Goal: Task Accomplishment & Management: Use online tool/utility

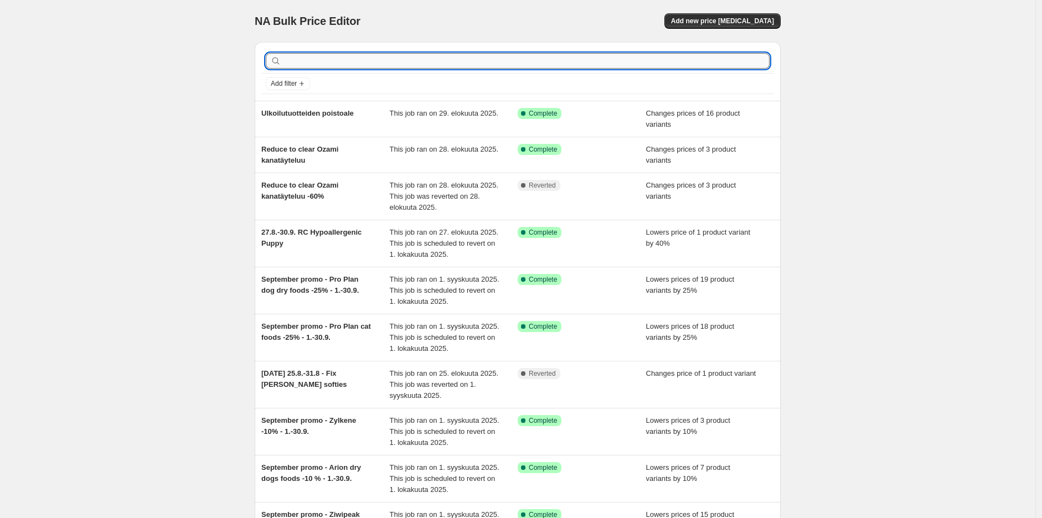
click at [420, 63] on input "text" at bounding box center [526, 60] width 486 height 15
type input "September promo - RC breeds"
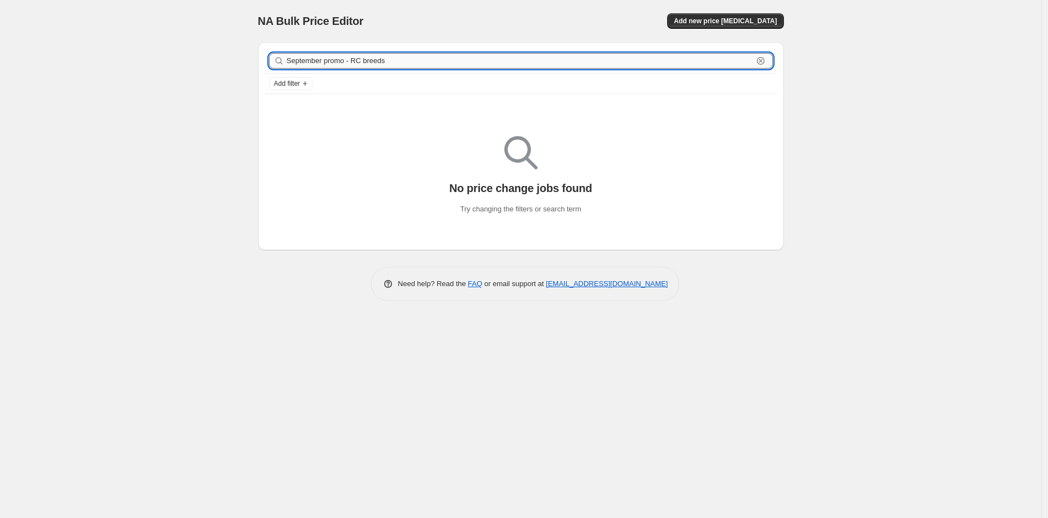
click at [661, 54] on input "September promo - RC breeds" at bounding box center [520, 60] width 466 height 15
type input "September promo -"
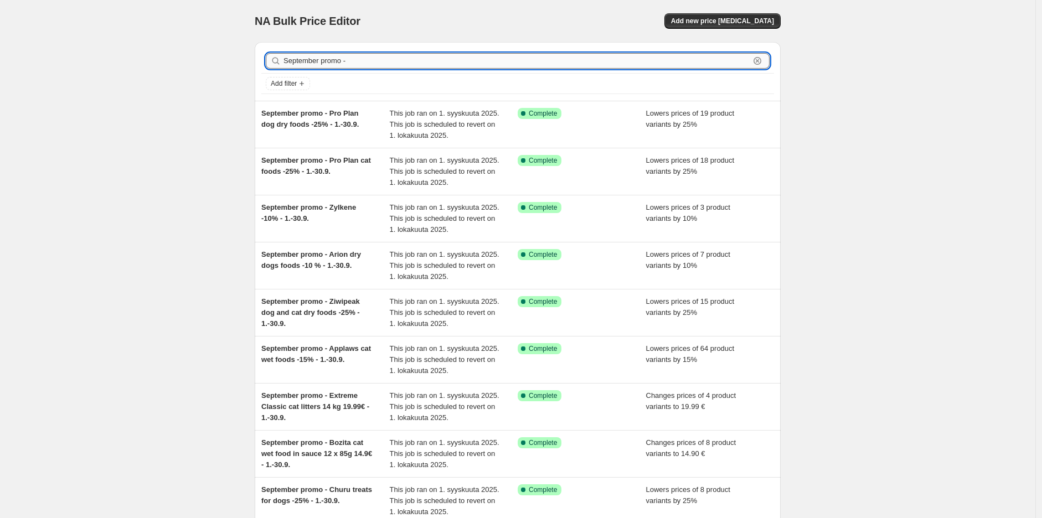
click at [591, 66] on input "September promo -" at bounding box center [516, 60] width 466 height 15
type input "September promo - RC breeds - 20% -"
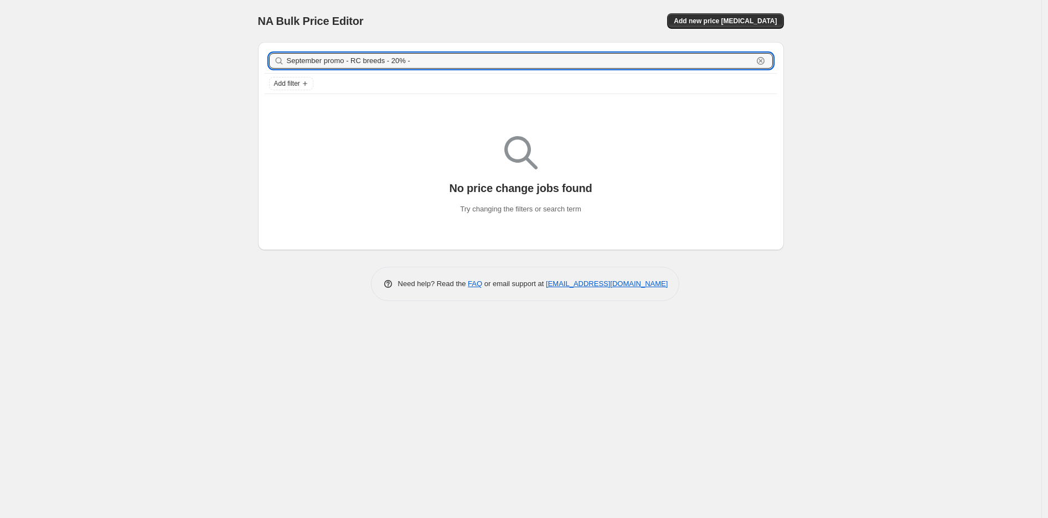
click at [591, 66] on input "September promo - RC breeds - 20% -" at bounding box center [520, 60] width 466 height 15
type input "September promo - RC breeds - 20% - 15."
click at [591, 64] on input "September promo - RC breeds - 20% - 15." at bounding box center [520, 60] width 466 height 15
type input "September promo - RC breeds - 20% - 15.30."
click at [708, 60] on input "September promo - RC breeds - 20% - 15.30." at bounding box center [520, 60] width 466 height 15
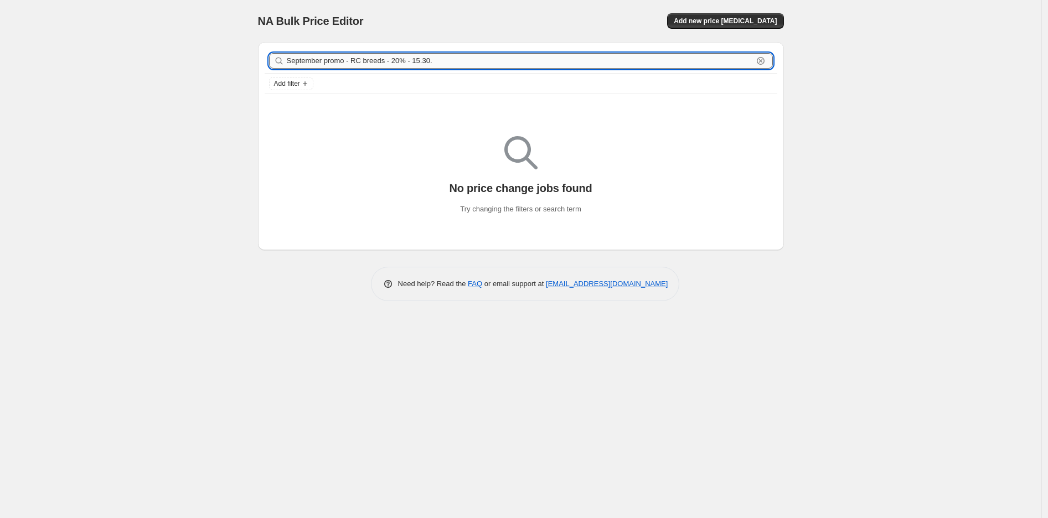
click at [708, 60] on input "September promo - RC breeds - 20% - 15.30." at bounding box center [520, 60] width 466 height 15
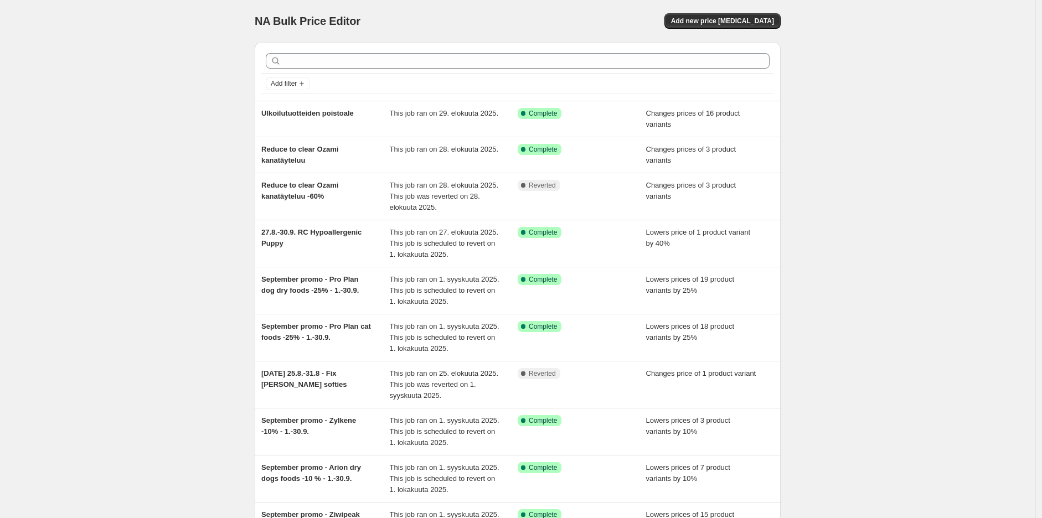
click at [936, 130] on div "NA Bulk Price Editor. This page is ready NA Bulk Price Editor Add new price cha…" at bounding box center [517, 329] width 1035 height 659
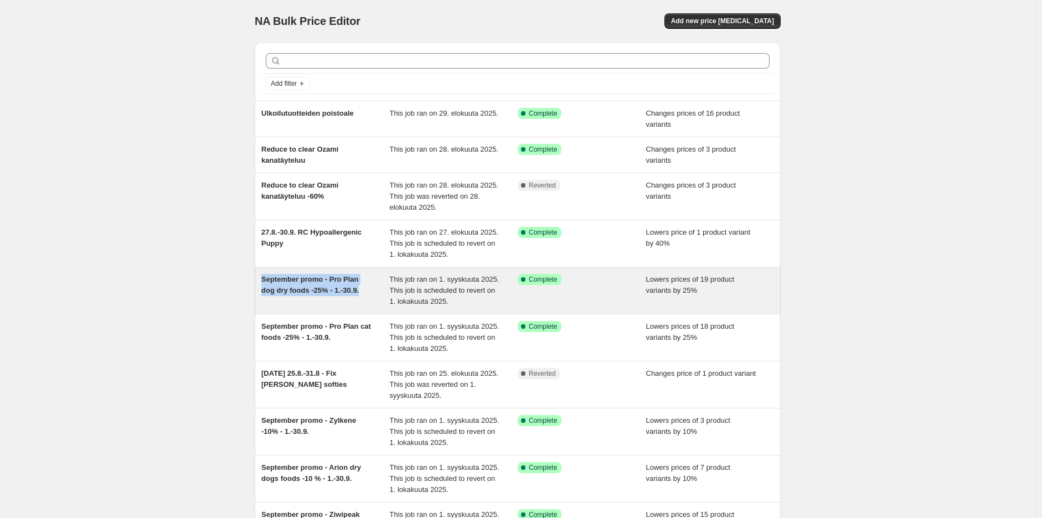
drag, startPoint x: 369, startPoint y: 291, endPoint x: 265, endPoint y: 284, distance: 104.3
click at [265, 284] on div "September promo - Pro Plan dog dry foods -25% - 1.-30.9." at bounding box center [325, 290] width 128 height 33
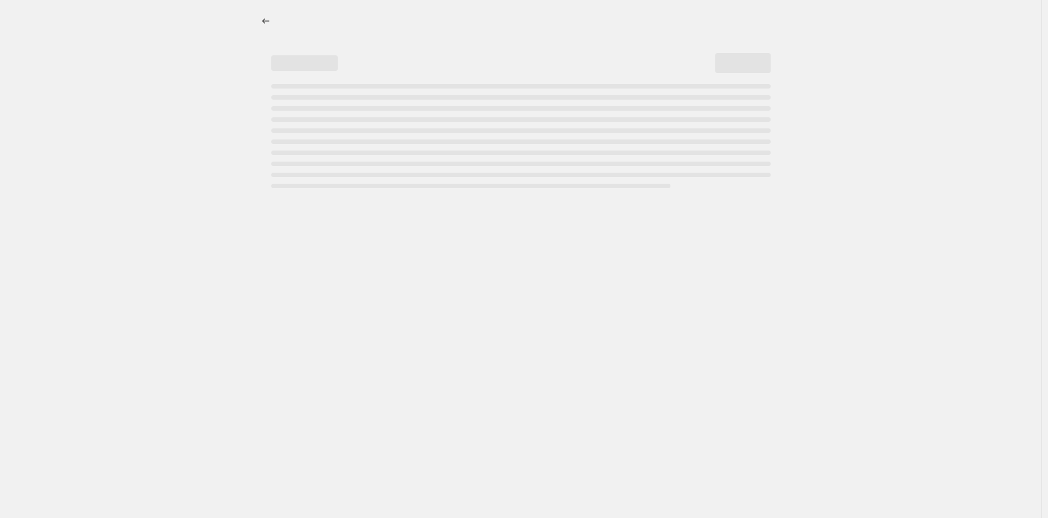
select select "percentage"
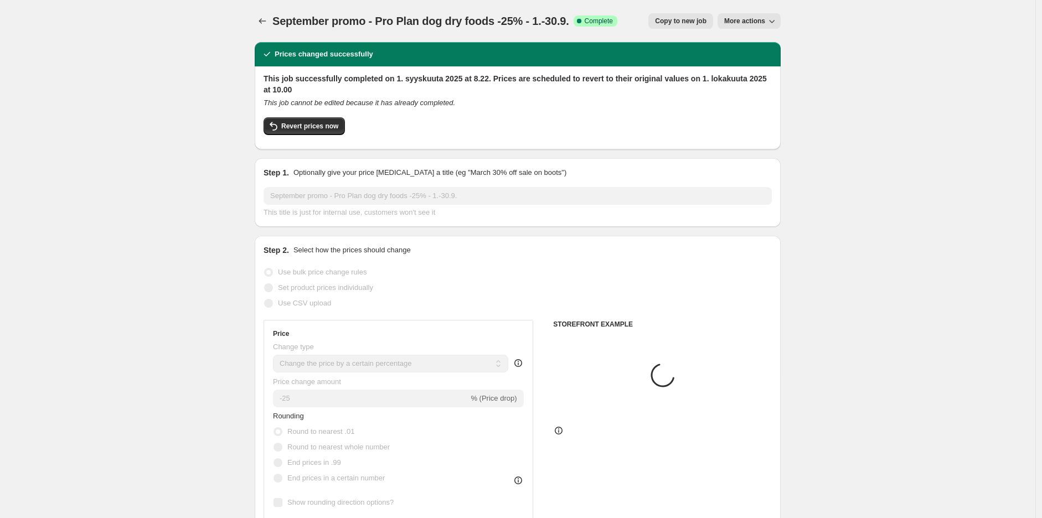
select select "collection"
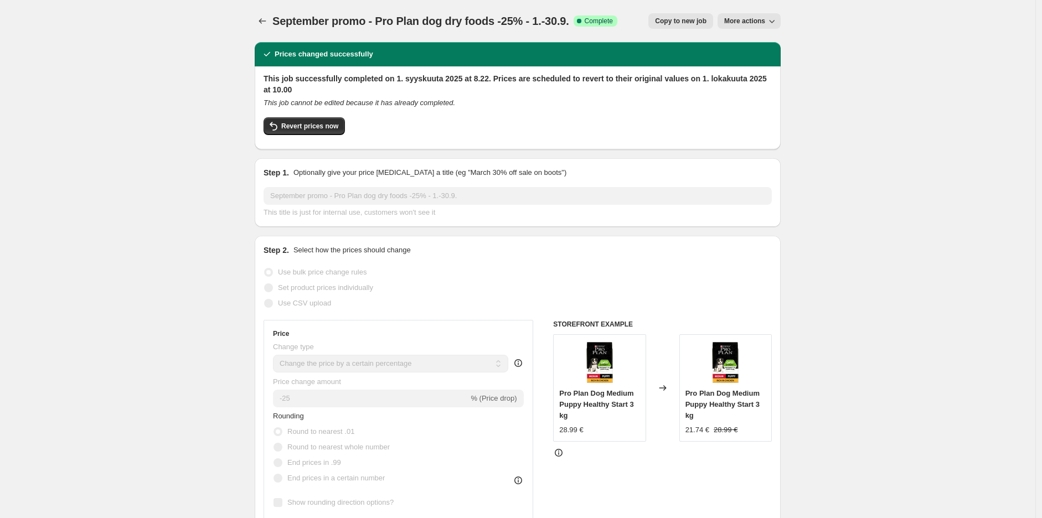
click at [418, 24] on span "September promo - Pro Plan dog dry foods -25% - 1.-30.9." at bounding box center [420, 21] width 297 height 12
copy span "September promo - Pro Plan dog dry foods -25% - 1.-30.9."
click at [272, 24] on div at bounding box center [264, 20] width 18 height 15
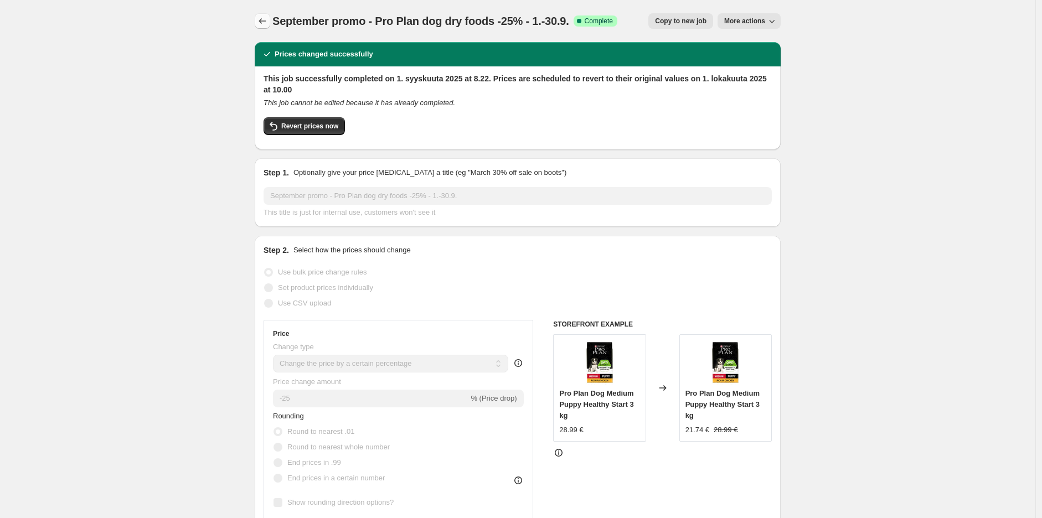
click at [267, 25] on icon "Price change jobs" at bounding box center [262, 20] width 11 height 11
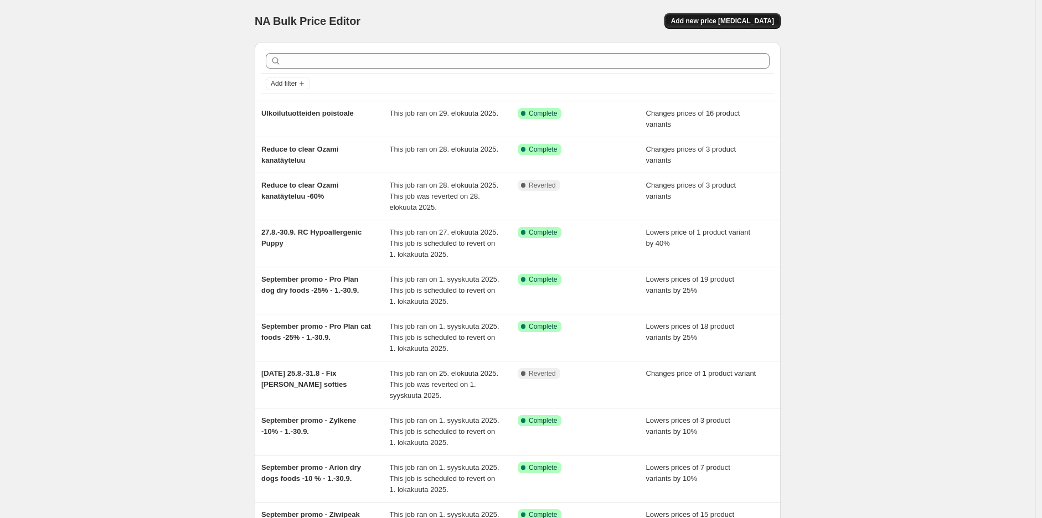
click at [753, 23] on span "Add new price change job" at bounding box center [722, 21] width 103 height 9
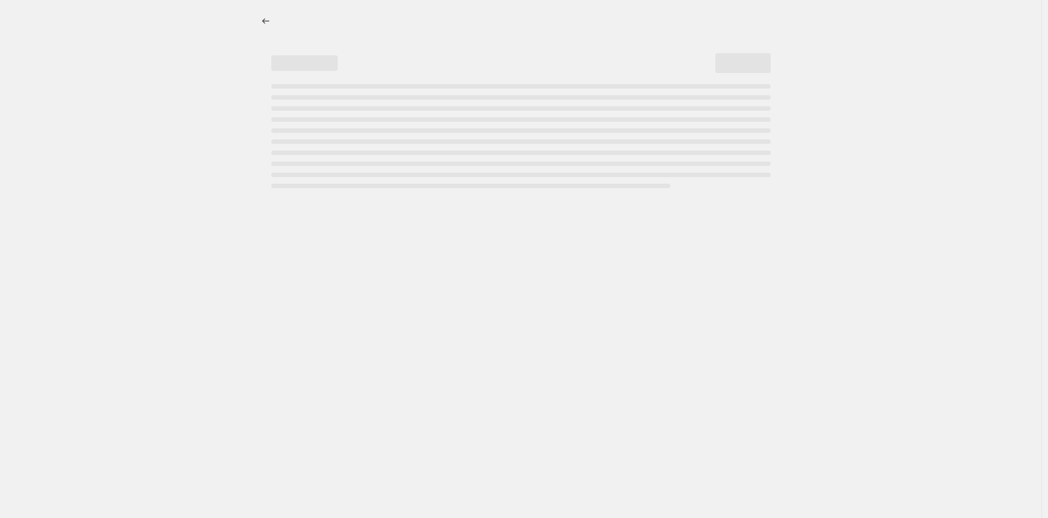
select select "percentage"
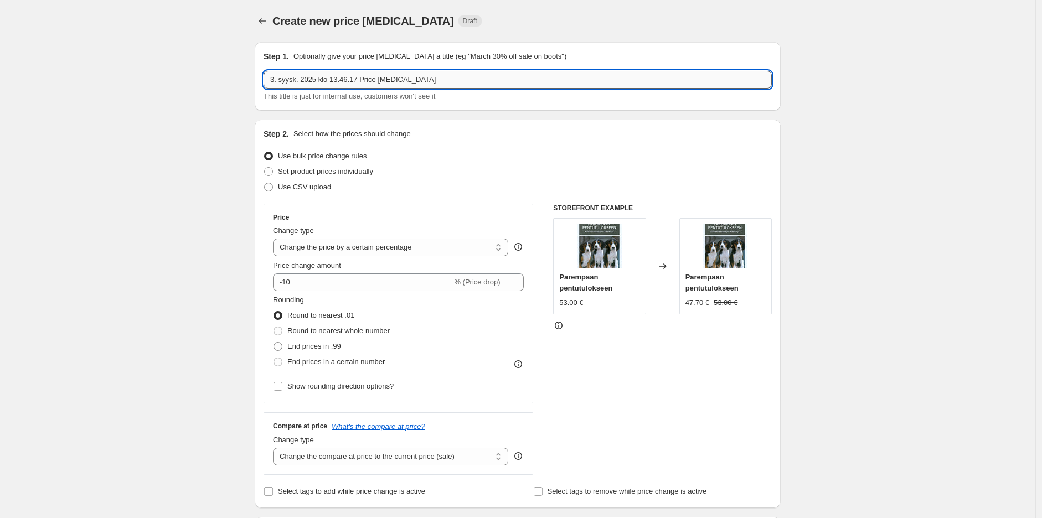
click at [425, 87] on input "3. syysk. 2025 klo 13.46.17 Price change job" at bounding box center [517, 80] width 508 height 18
click at [410, 80] on input "3. syysk. 2025 klo 13.46.17 Price change job" at bounding box center [517, 80] width 508 height 18
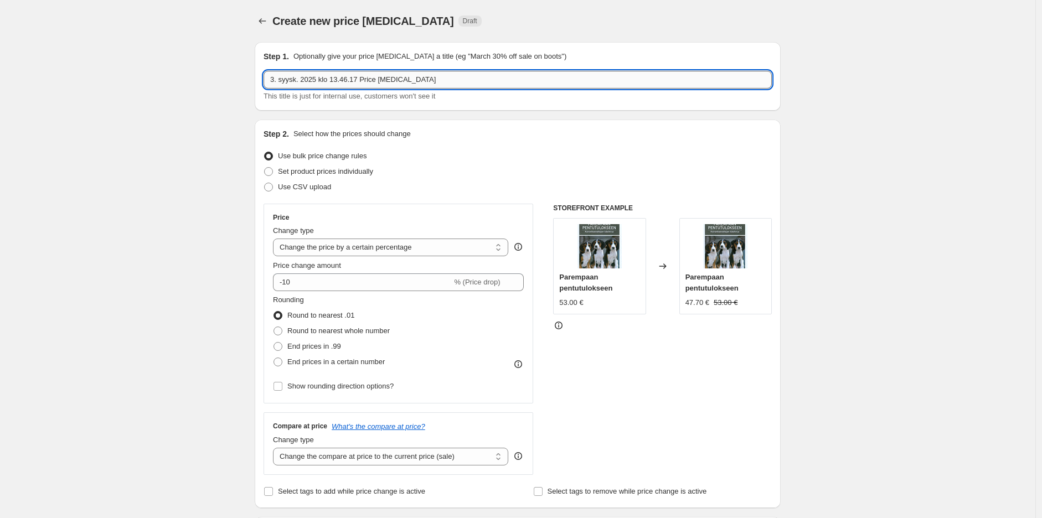
paste input "September promo - Pro Plan dog dry foods -25% - 1.-30.9."
drag, startPoint x: 423, startPoint y: 80, endPoint x: 338, endPoint y: 87, distance: 85.5
click at [338, 87] on input "September promo - Pro Plan dog dry foods -25% - 1.-30.9." at bounding box center [517, 80] width 508 height 18
click at [411, 80] on input "September promo - RC breed food -20% - 1.-30.9." at bounding box center [517, 80] width 508 height 18
type input "September promo - RC breed food -20% - 15.-30.9."
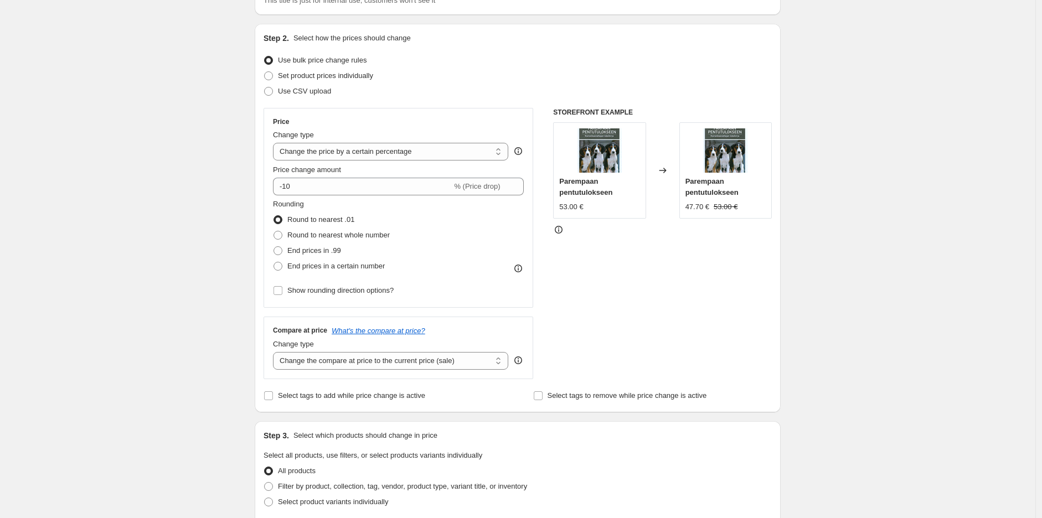
scroll to position [123, 0]
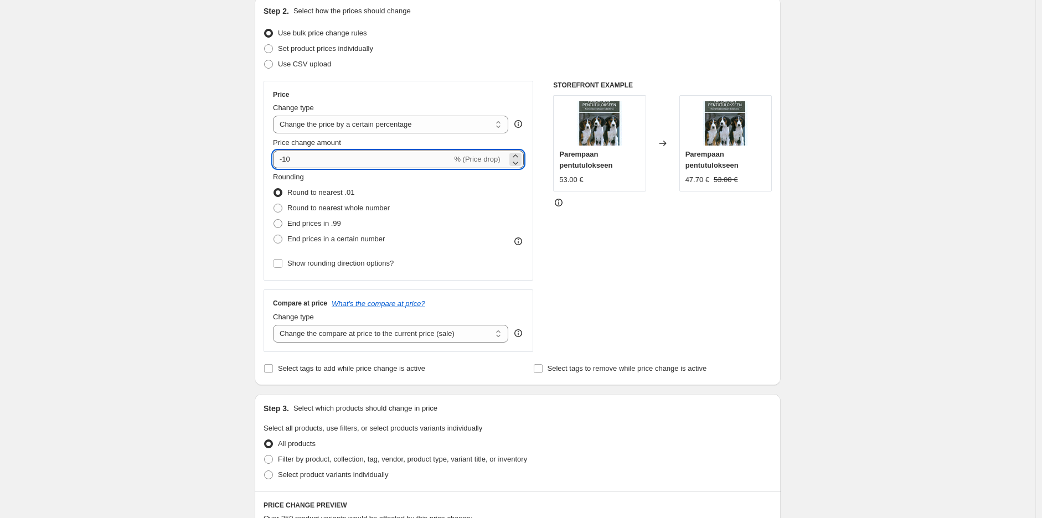
click at [405, 162] on input "-10" at bounding box center [362, 160] width 179 height 18
type input "2"
type input "-25"
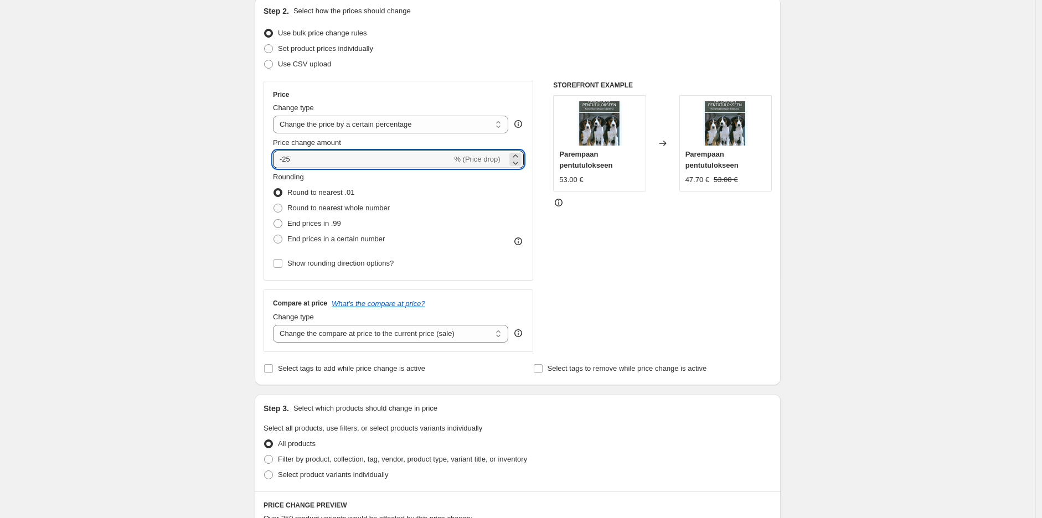
click at [907, 141] on div "Create new price change job. This page is ready Create new price change job Dra…" at bounding box center [517, 432] width 1035 height 1110
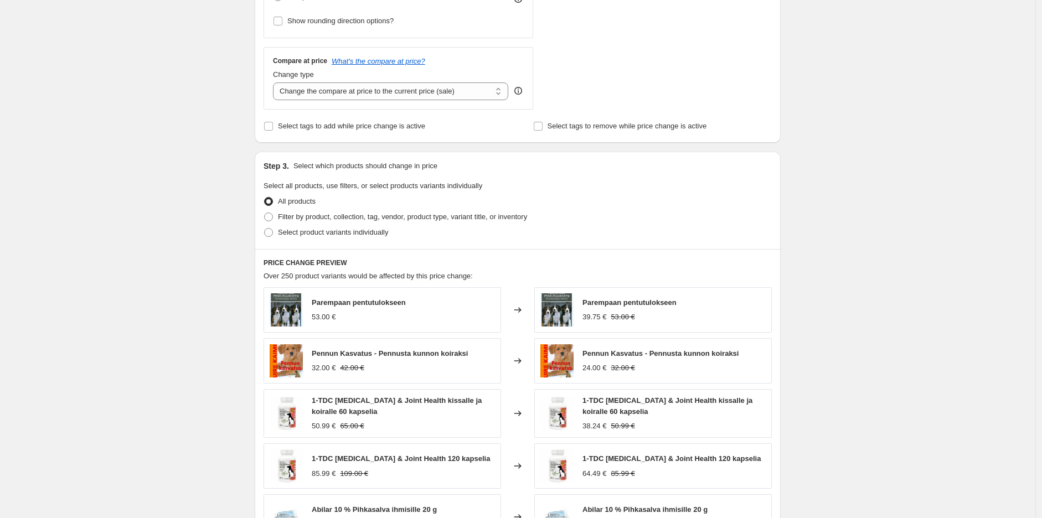
scroll to position [369, 0]
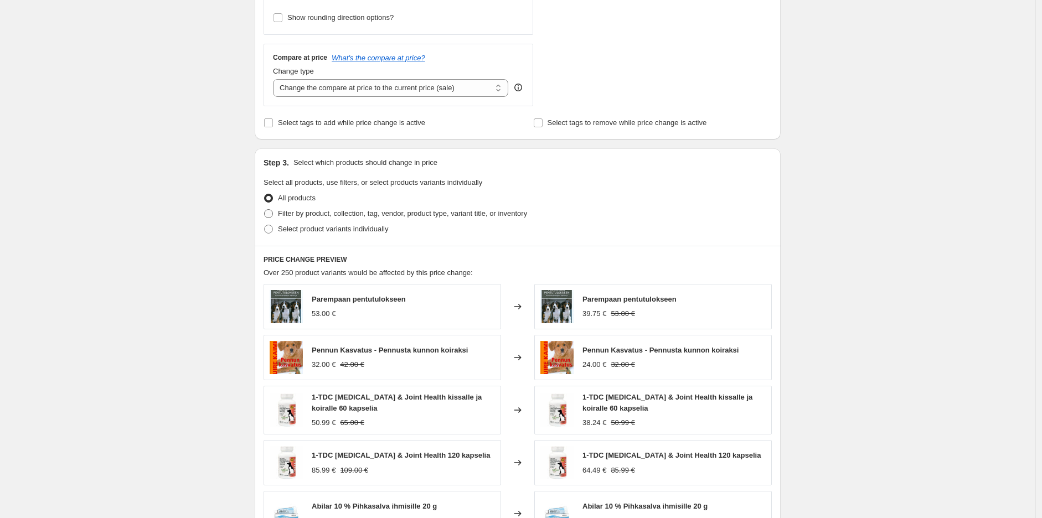
click at [340, 215] on span "Filter by product, collection, tag, vendor, product type, variant title, or inv…" at bounding box center [402, 213] width 249 height 8
click at [265, 210] on input "Filter by product, collection, tag, vendor, product type, variant title, or inv…" at bounding box center [264, 209] width 1 height 1
radio input "true"
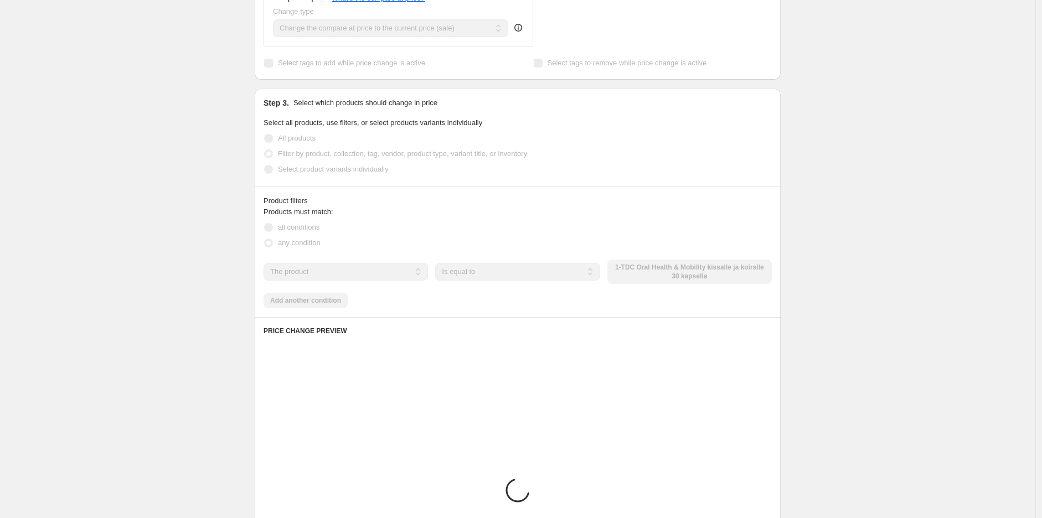
scroll to position [520, 0]
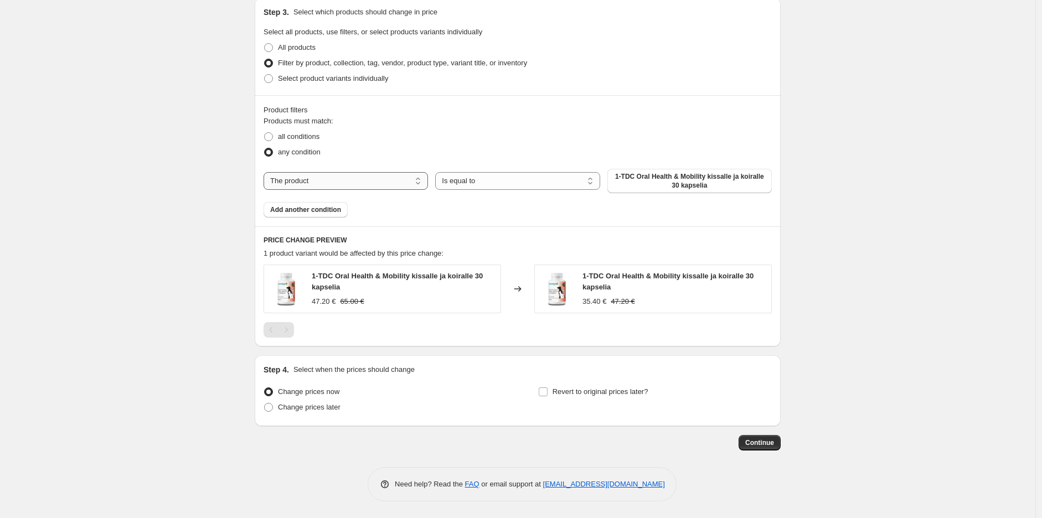
click at [363, 188] on select "The product The product's collection The product's tag The product's vendor The…" at bounding box center [345, 181] width 164 height 18
select select "collection"
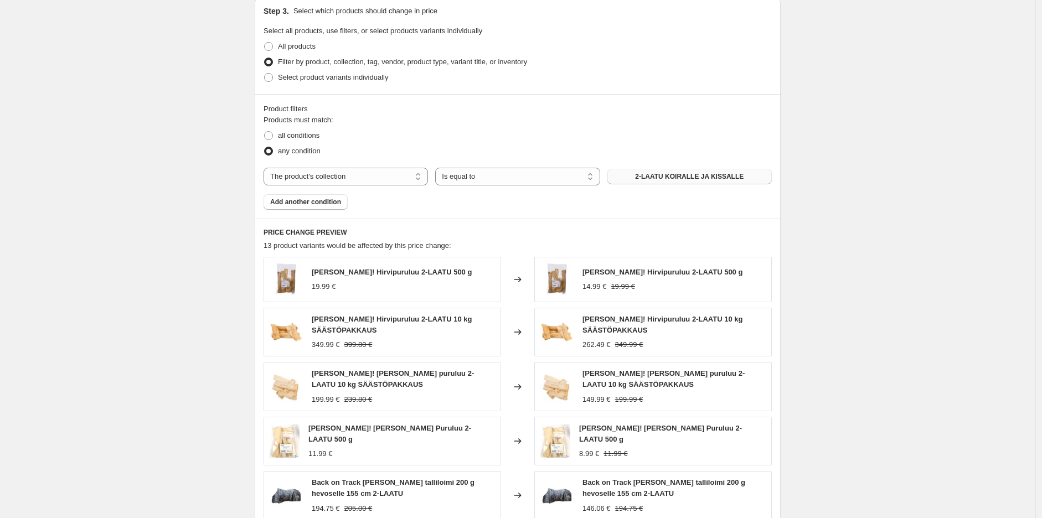
click at [670, 179] on span "2-LAATU KOIRALLE JA KISSALLE" at bounding box center [689, 176] width 108 height 9
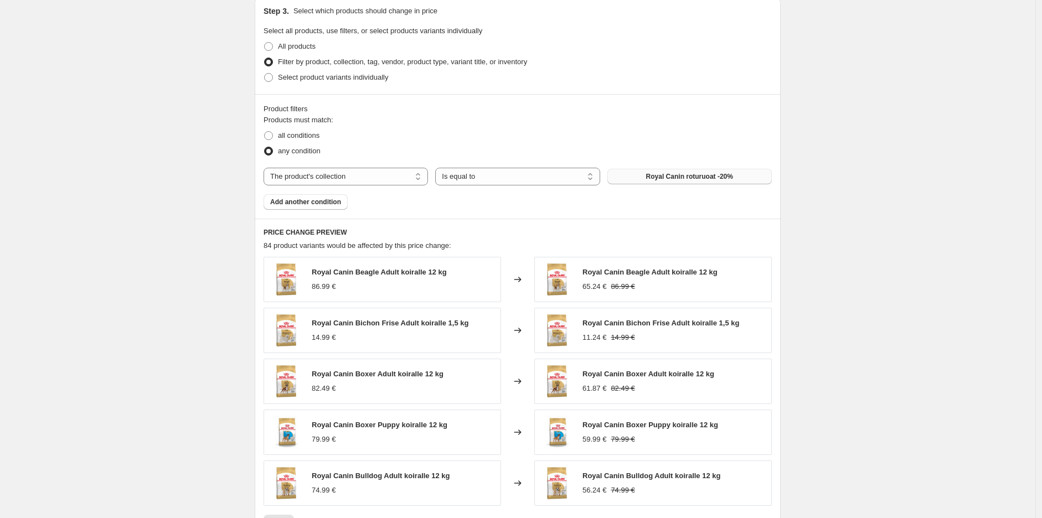
click at [847, 230] on div "Create new price change job. This page is ready Create new price change job Dra…" at bounding box center [517, 95] width 1035 height 1231
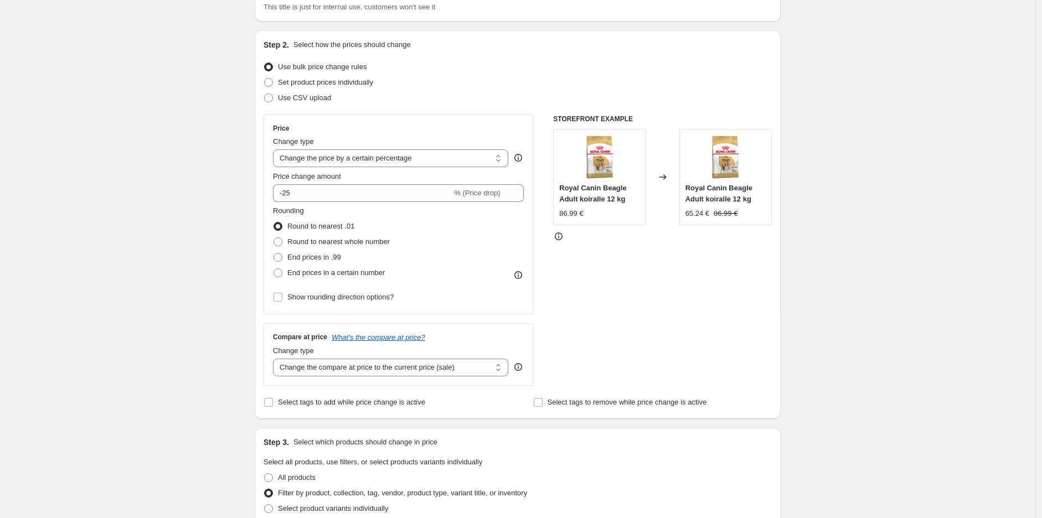
scroll to position [0, 0]
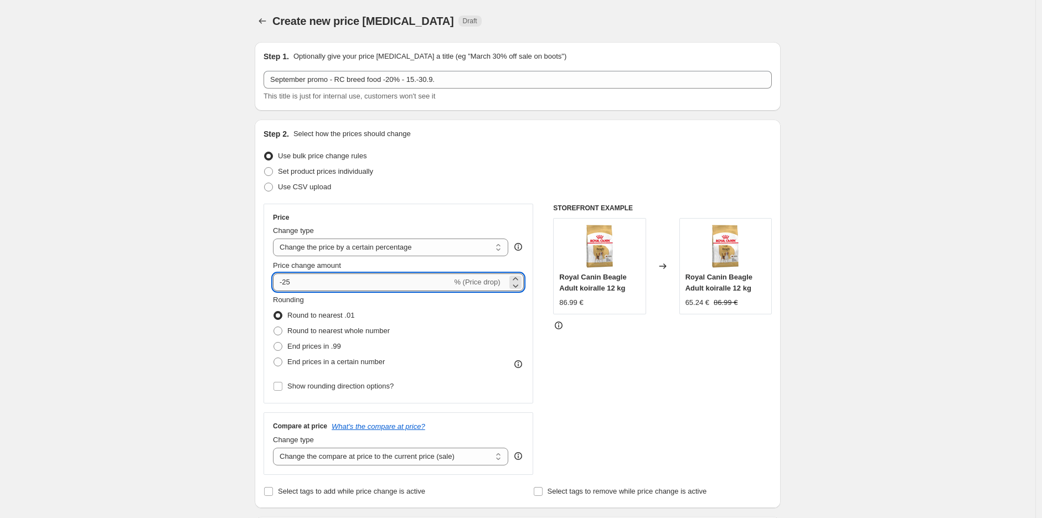
click at [312, 285] on input "-25" at bounding box center [362, 282] width 179 height 18
type input "-20"
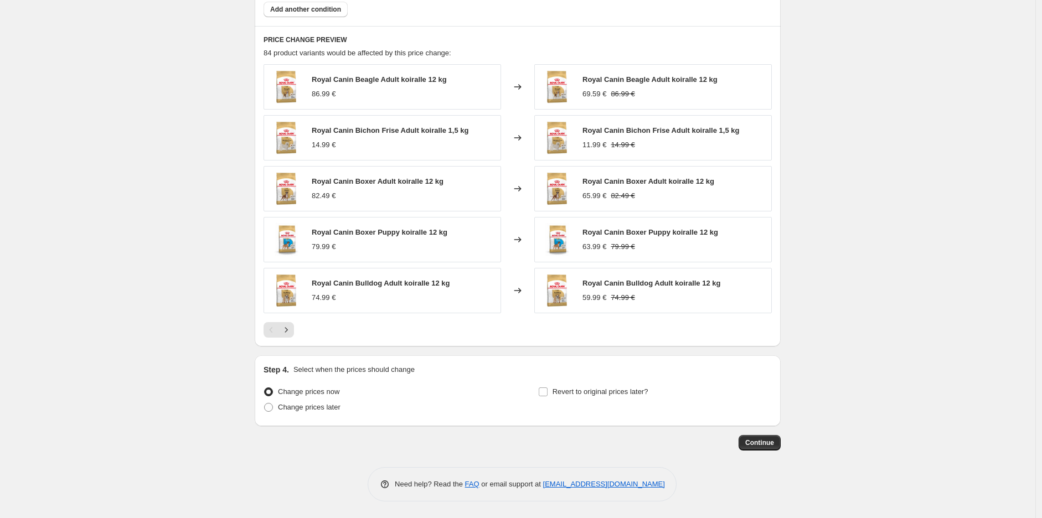
scroll to position [714, 0]
click at [308, 407] on span "Change prices later" at bounding box center [309, 407] width 63 height 8
click at [265, 403] on input "Change prices later" at bounding box center [264, 403] width 1 height 1
radio input "true"
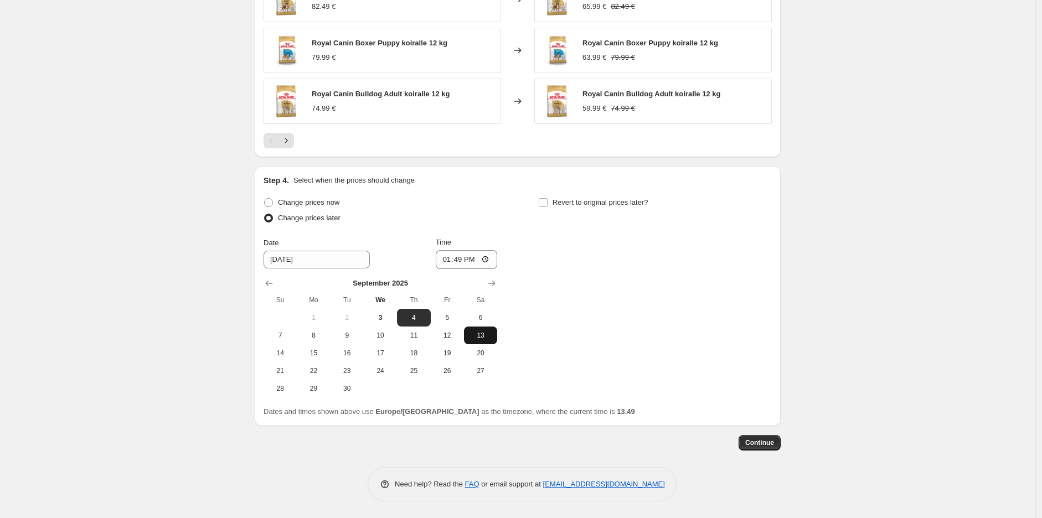
scroll to position [903, 0]
click at [287, 355] on span "14" at bounding box center [280, 353] width 24 height 9
type input "[DATE]"
click at [467, 260] on input "13:49" at bounding box center [467, 259] width 62 height 19
click at [482, 259] on input "13:49" at bounding box center [467, 259] width 62 height 19
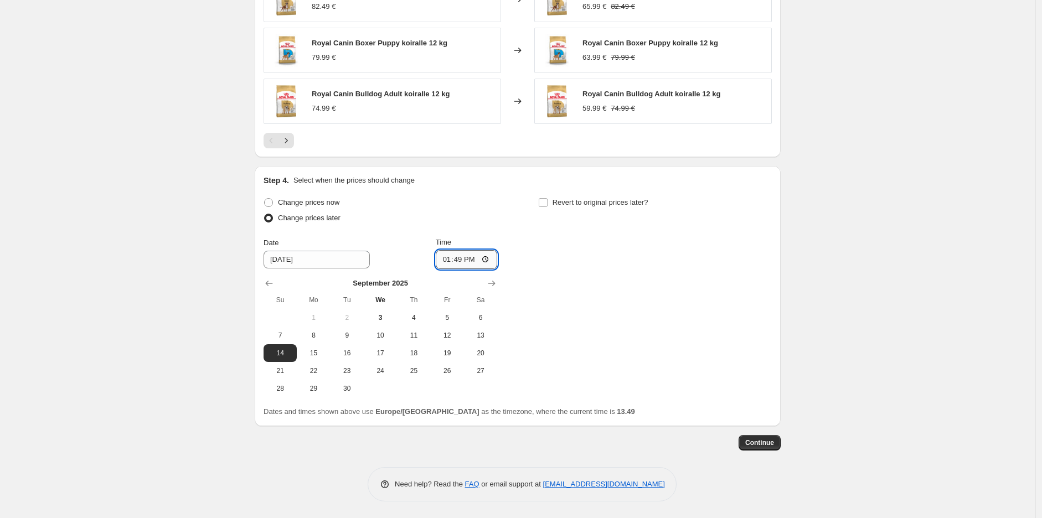
click at [491, 260] on input "13:49" at bounding box center [467, 259] width 62 height 19
click at [467, 262] on input "13:49" at bounding box center [467, 259] width 62 height 19
type input "23:59"
click at [600, 221] on div "Revert to original prices later?" at bounding box center [655, 211] width 234 height 33
click at [572, 209] on label "Revert to original prices later?" at bounding box center [593, 202] width 110 height 15
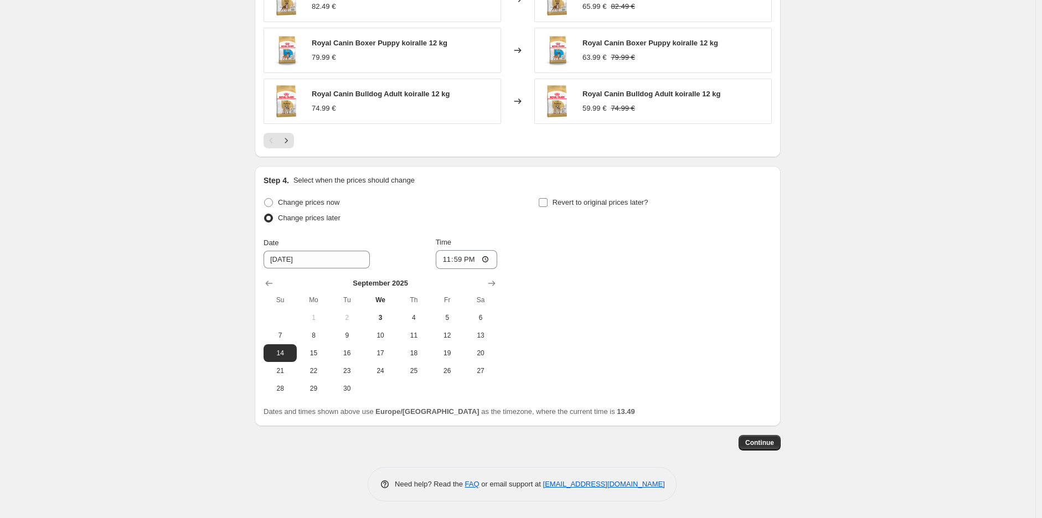
click at [547, 207] on input "Revert to original prices later?" at bounding box center [543, 202] width 9 height 9
checkbox input "true"
click at [767, 284] on icon "Show next month, October 2025" at bounding box center [765, 283] width 11 height 11
click at [660, 317] on span "1" at bounding box center [655, 317] width 24 height 9
type input "[DATE]"
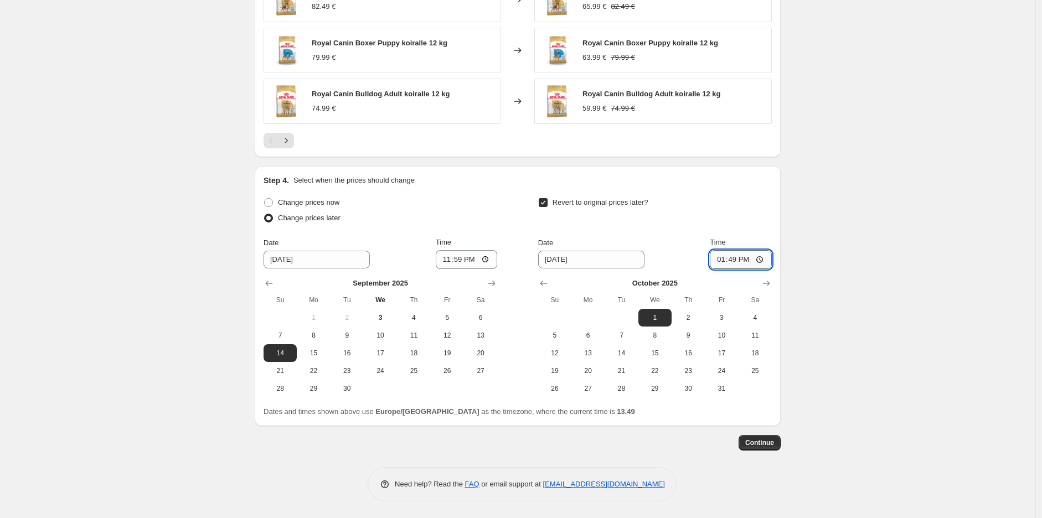
click at [736, 263] on input "13:49" at bounding box center [741, 259] width 62 height 19
type input "10:00"
click at [768, 445] on span "Continue" at bounding box center [759, 442] width 29 height 9
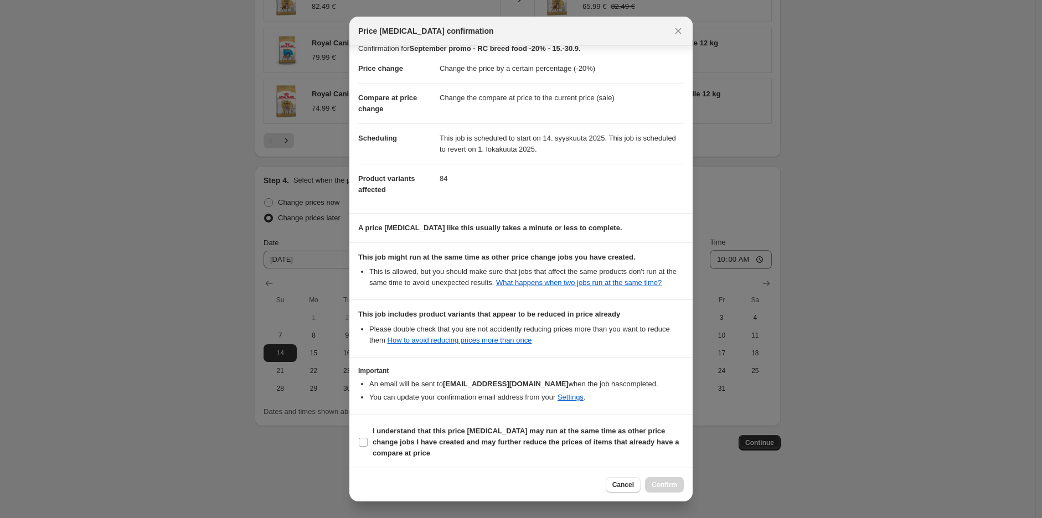
scroll to position [14, 0]
click at [485, 428] on b "I understand that this price change job may run at the same time as other price…" at bounding box center [525, 439] width 306 height 30
click at [367, 436] on input "I understand that this price change job may run at the same time as other price…" at bounding box center [363, 440] width 9 height 9
checkbox input "true"
click at [671, 481] on span "Confirm" at bounding box center [663, 484] width 25 height 9
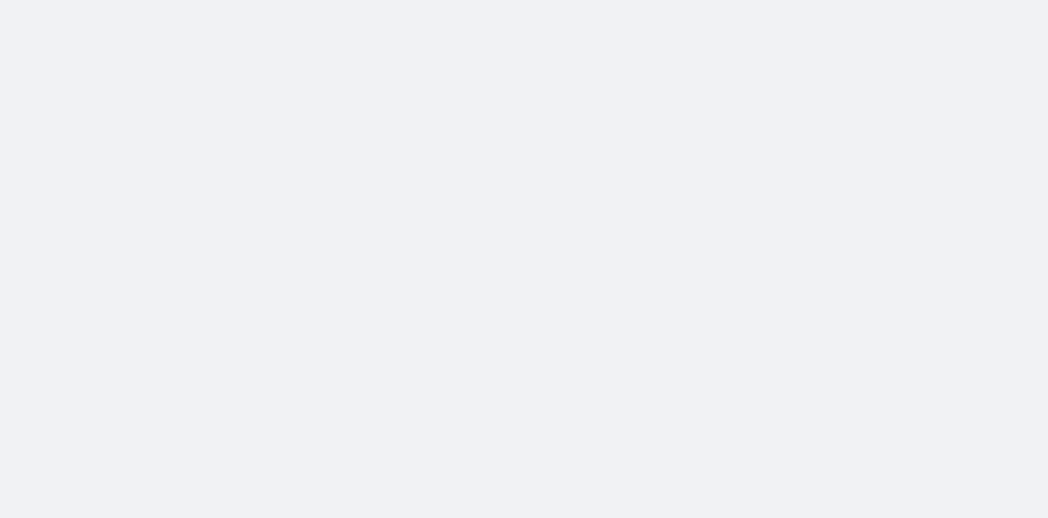
select select "percentage"
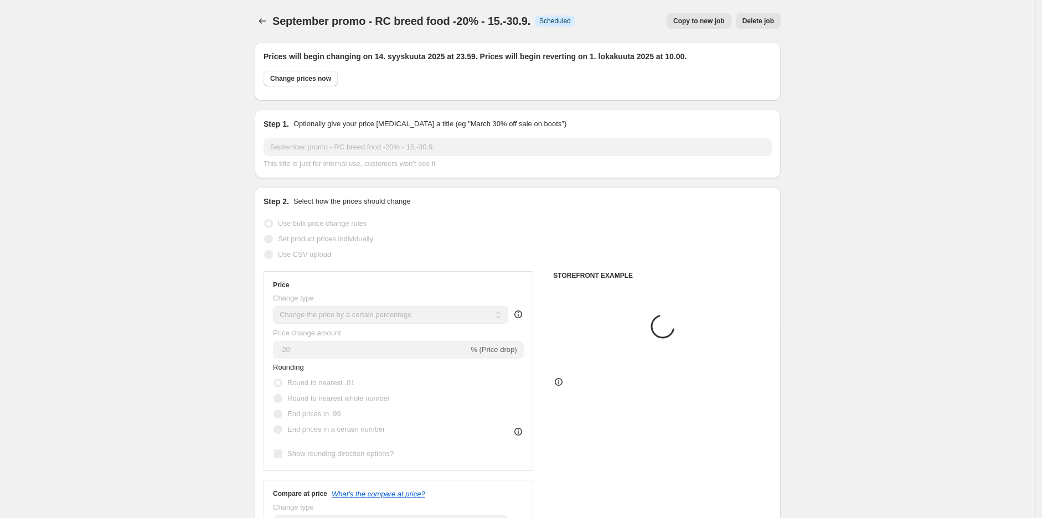
select select "collection"
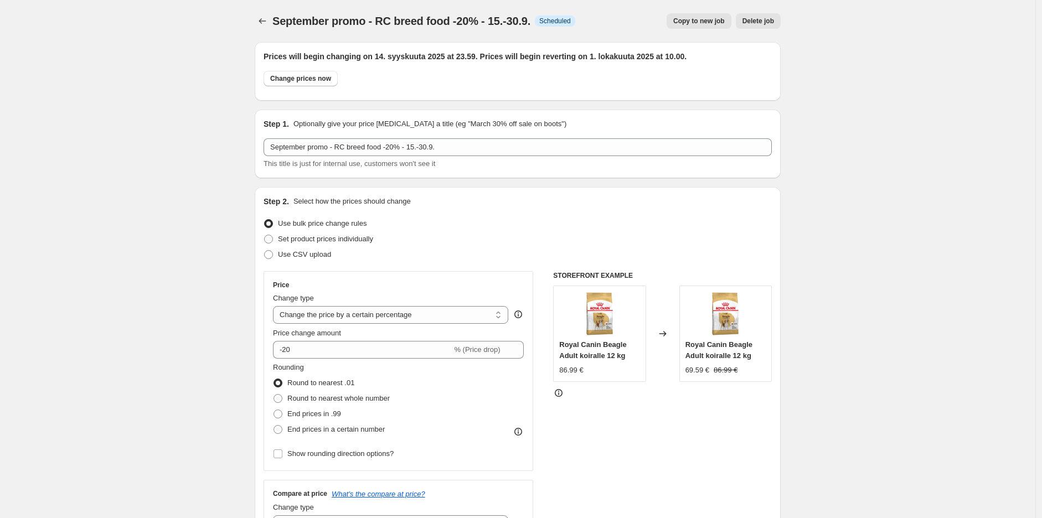
click at [432, 15] on span "September promo - RC breed food -20% - 15.-30.9." at bounding box center [401, 21] width 258 height 12
copy span "September promo - RC breed food -20% - 15.-30.9."
